Goal: Task Accomplishment & Management: Complete application form

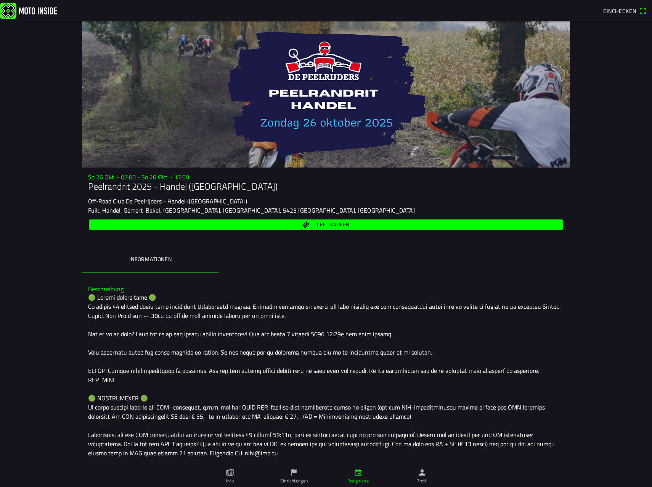
scroll to position [38, 0]
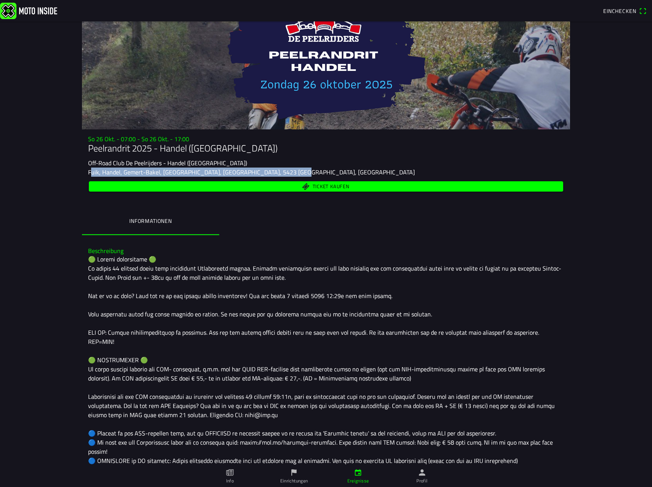
drag, startPoint x: 84, startPoint y: 172, endPoint x: 288, endPoint y: 175, distance: 203.7
click at [288, 175] on div "So [DATE] 07:00 - So [DATE] 17:00 Peelrandrit 2025 - Handel (NB) Off-Road Club …" at bounding box center [326, 164] width 488 height 58
copy ion-text "Fuik, Handel, Gemert-Bakel, [GEOGRAPHIC_DATA], [GEOGRAPHIC_DATA], 5423 [GEOGRAP…"
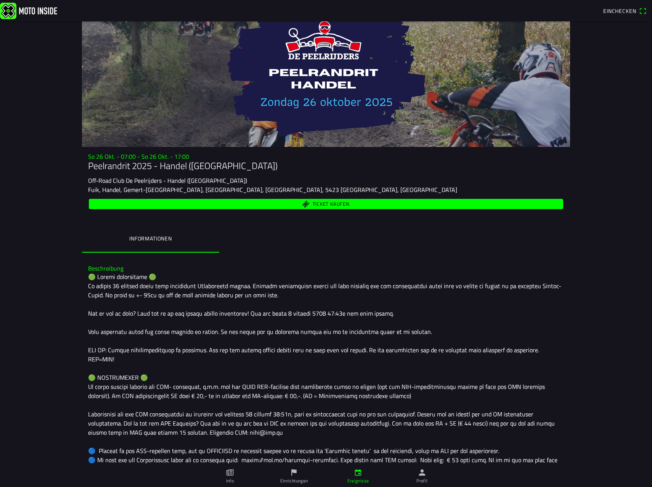
scroll to position [0, 0]
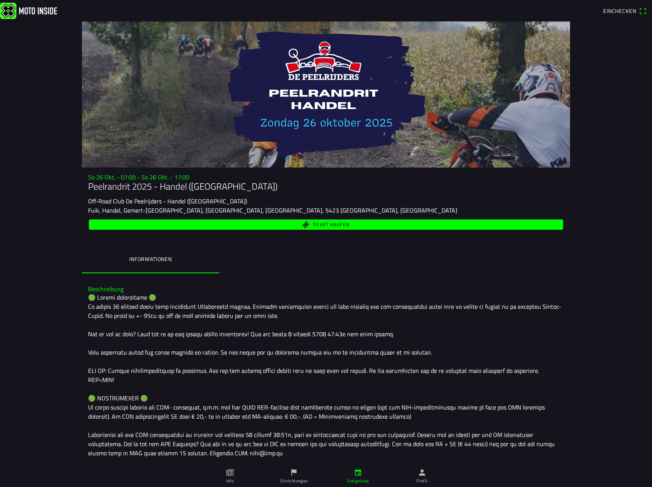
click at [619, 13] on span "Einchecken" at bounding box center [619, 11] width 33 height 8
